Goal: Find specific page/section: Find specific page/section

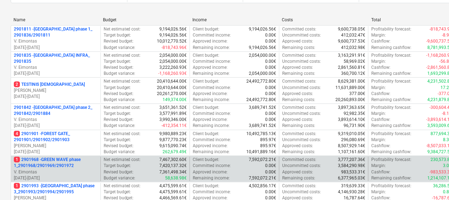
scroll to position [142, 0]
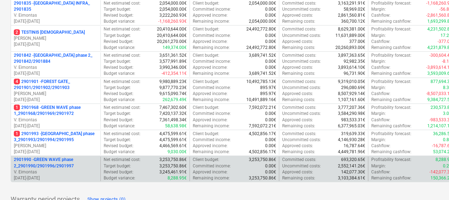
click at [68, 161] on p "2901990 - GREEN WAVE phase 2_2901990/2901996/2901997" at bounding box center [56, 163] width 84 height 12
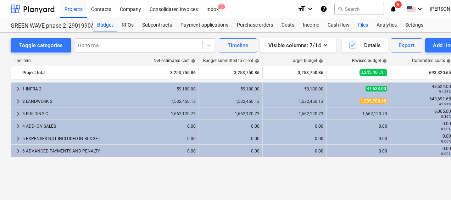
click at [360, 28] on div "Files" at bounding box center [363, 25] width 18 height 14
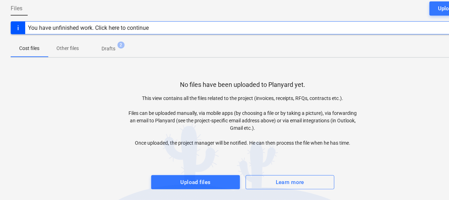
click at [117, 52] on span "Drafts 2" at bounding box center [108, 48] width 42 height 13
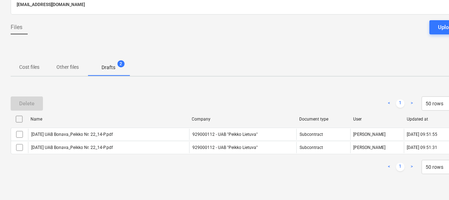
scroll to position [50, 0]
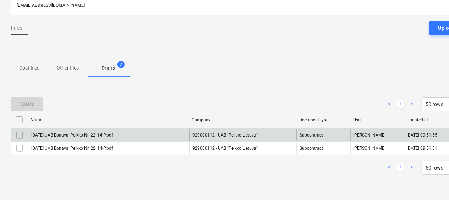
click at [68, 130] on div "[DATE] UAB Bonava_Peikko Nr. 22_14-P.pdf" at bounding box center [108, 135] width 161 height 11
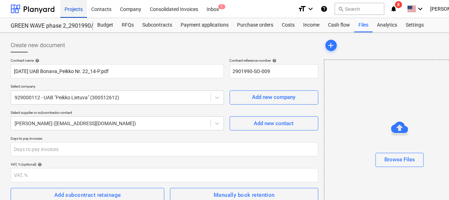
click at [72, 10] on div "Projects" at bounding box center [73, 9] width 27 height 18
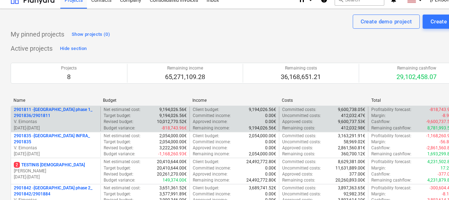
scroll to position [177, 0]
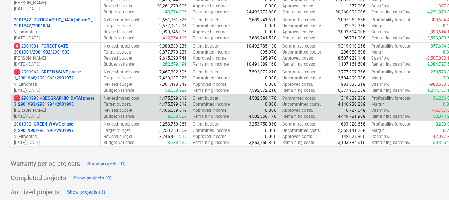
click at [60, 118] on p "[DATE] - [DATE]" at bounding box center [56, 117] width 84 height 6
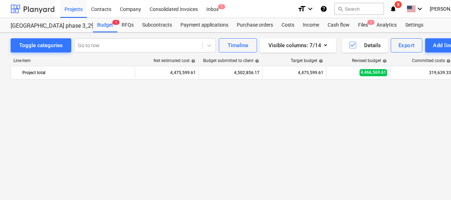
click at [46, 9] on div at bounding box center [33, 9] width 44 height 18
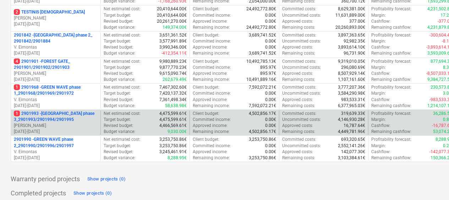
scroll to position [180, 0]
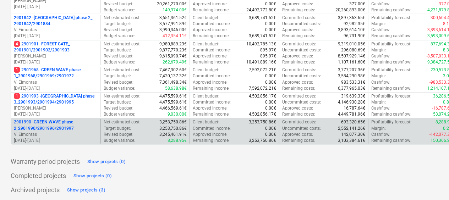
click at [52, 133] on p "V. Eimontas" at bounding box center [56, 135] width 84 height 6
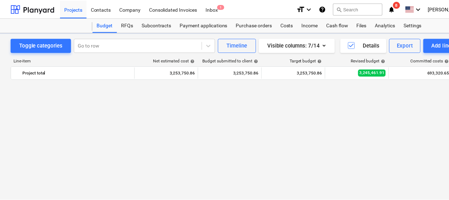
scroll to position [421, 0]
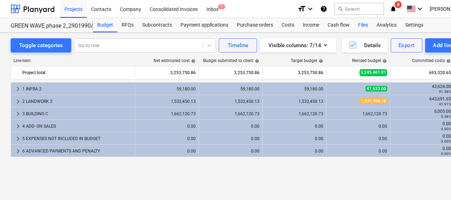
click at [369, 26] on div "Files" at bounding box center [363, 25] width 18 height 14
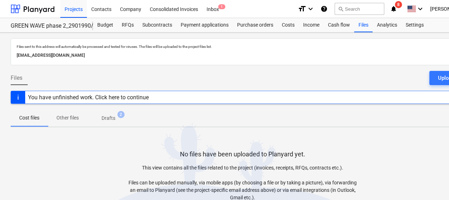
click at [113, 121] on p "Drafts" at bounding box center [108, 118] width 14 height 7
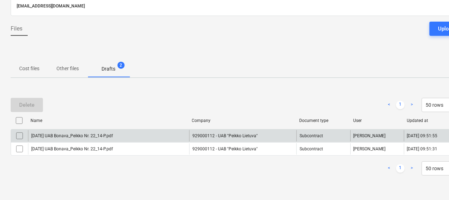
scroll to position [50, 0]
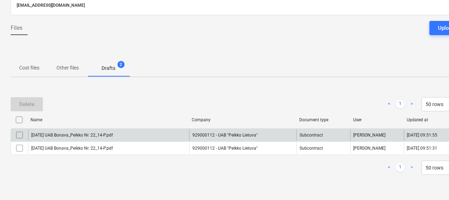
click at [19, 134] on input "checkbox" at bounding box center [19, 135] width 11 height 11
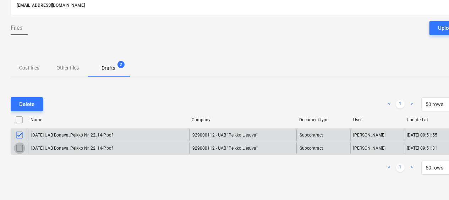
click at [18, 143] on input "checkbox" at bounding box center [19, 148] width 11 height 11
click at [35, 106] on button "Delete" at bounding box center [27, 104] width 32 height 14
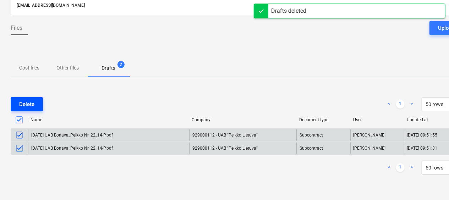
scroll to position [31, 0]
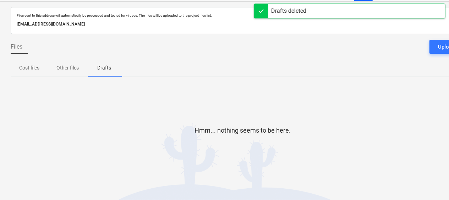
click at [268, 13] on div at bounding box center [261, 11] width 14 height 14
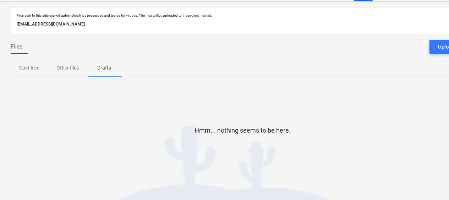
scroll to position [0, 0]
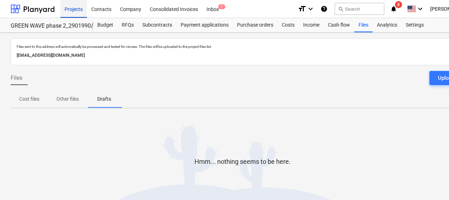
click at [82, 10] on div "Projects" at bounding box center [73, 9] width 27 height 18
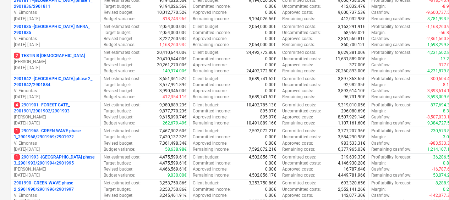
scroll to position [142, 0]
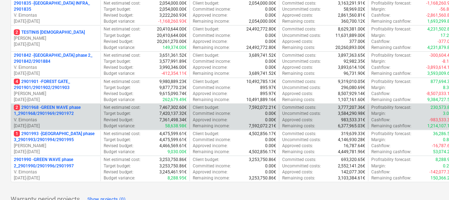
click at [72, 115] on p "2 2901968 - GREEN WAVE phase 1_2901968/2901969/2901972" at bounding box center [56, 111] width 84 height 12
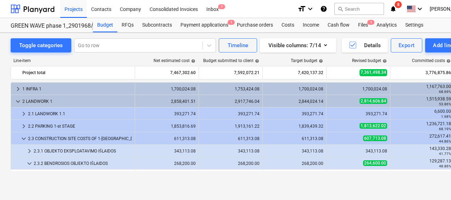
scroll to position [224, 0]
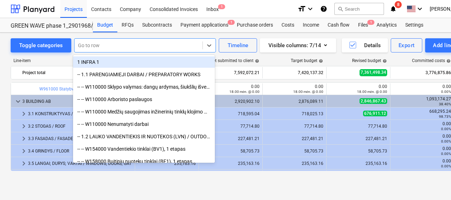
click at [126, 48] on div at bounding box center [138, 45] width 121 height 7
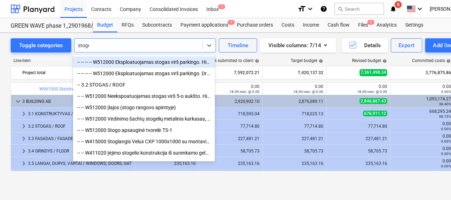
type input "stogel"
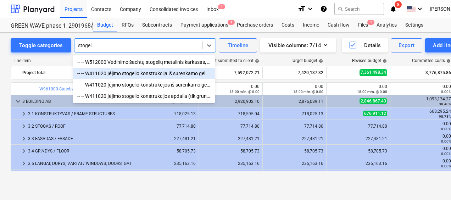
click at [108, 70] on div "-- -- W411020 Įėjimo stogelio konstrukcija iš surenkamo gelžbetonio (2,5x2,54x1…" at bounding box center [144, 73] width 142 height 11
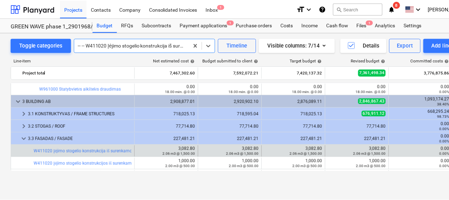
scroll to position [286, 0]
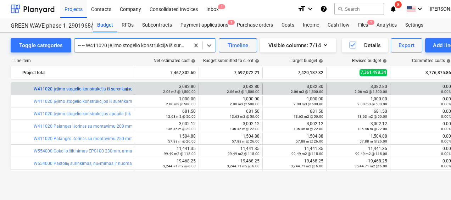
click at [81, 87] on link "W411020 Įėjimo stogelio konstrukcija iš surenkamo gelžbetonio (2,5x2,54x1m, sto…" at bounding box center [122, 89] width 176 height 5
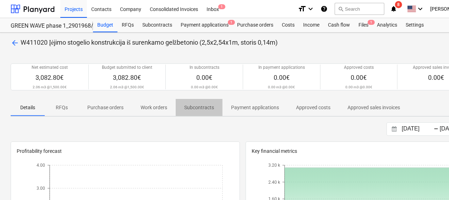
click at [197, 106] on p "Subcontracts" at bounding box center [199, 107] width 30 height 7
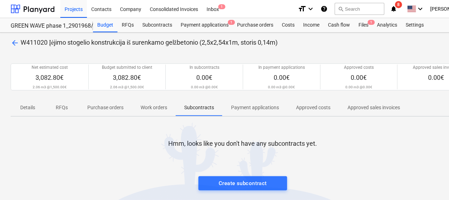
click at [248, 109] on p "Payment applications" at bounding box center [255, 107] width 48 height 7
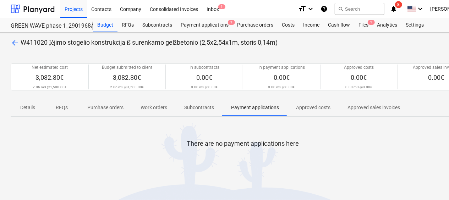
click at [305, 108] on p "Approved costs" at bounding box center [313, 107] width 34 height 7
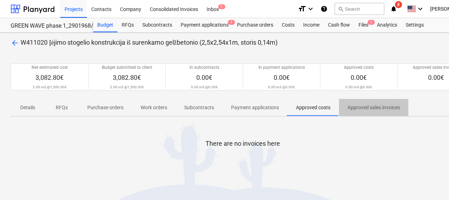
click at [368, 109] on p "Approved sales invoices" at bounding box center [373, 107] width 53 height 7
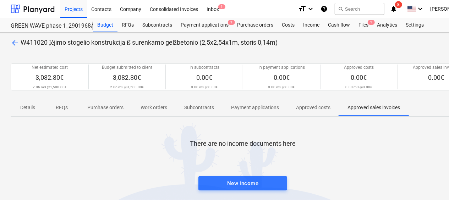
click at [198, 108] on p "Subcontracts" at bounding box center [199, 107] width 30 height 7
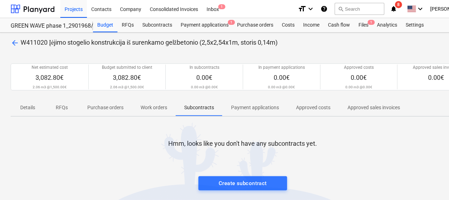
click at [161, 110] on p "Work orders" at bounding box center [154, 107] width 27 height 7
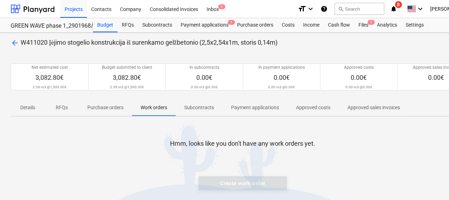
click at [120, 106] on p "Purchase orders" at bounding box center [105, 107] width 36 height 7
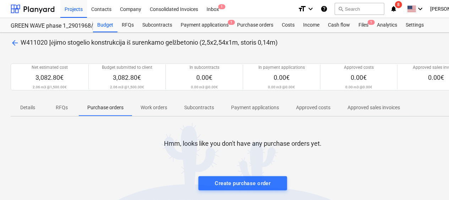
click at [67, 114] on button "RFQs" at bounding box center [62, 107] width 34 height 17
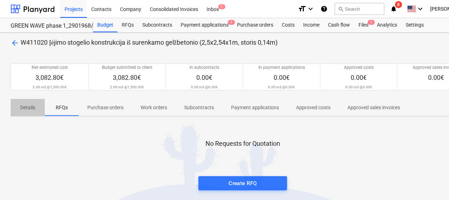
click at [29, 109] on p "Details" at bounding box center [27, 107] width 17 height 7
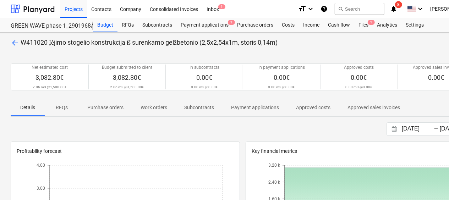
click at [208, 106] on p "Subcontracts" at bounding box center [199, 107] width 30 height 7
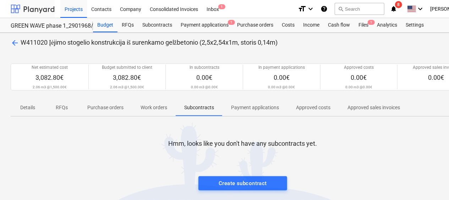
click at [36, 7] on div at bounding box center [33, 9] width 44 height 18
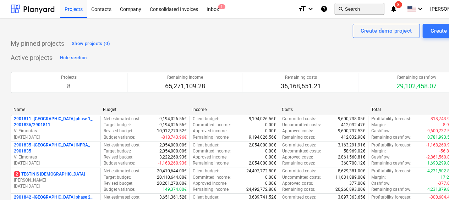
click at [369, 10] on button "search Search" at bounding box center [360, 9] width 50 height 12
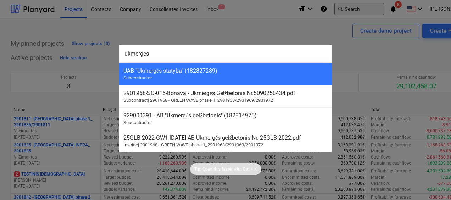
type input "ukmerges"
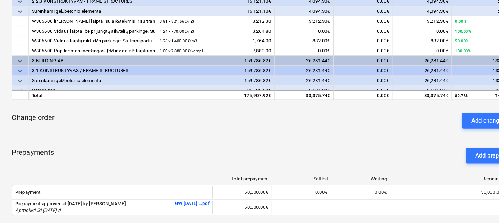
scroll to position [164, 0]
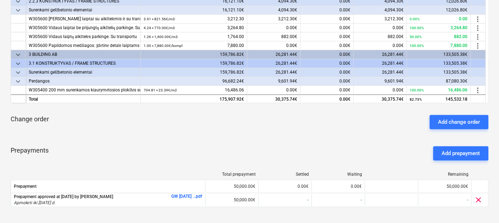
click at [317, 157] on div "Prepayments Add prepayment" at bounding box center [250, 153] width 478 height 26
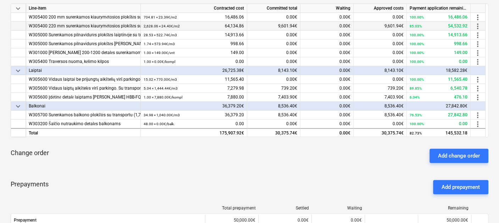
scroll to position [118, 0]
